Goal: Navigation & Orientation: Find specific page/section

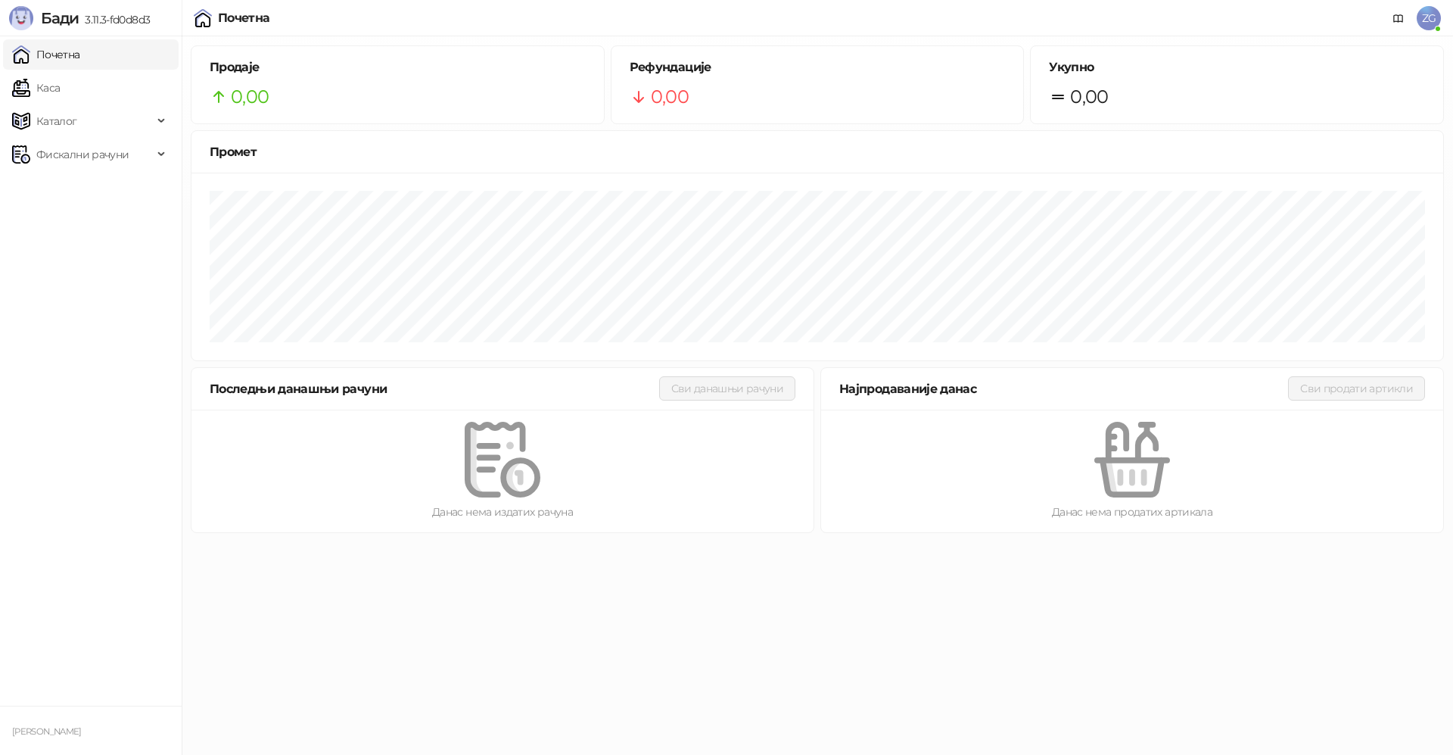
click at [1287, 542] on html "Бади 3.11.3-fd0d8d3 Почетна Каса Каталог Фискални рачуни Zvezdan Gavrilović Поч…" at bounding box center [726, 271] width 1453 height 542
